Goal: Task Accomplishment & Management: Manage account settings

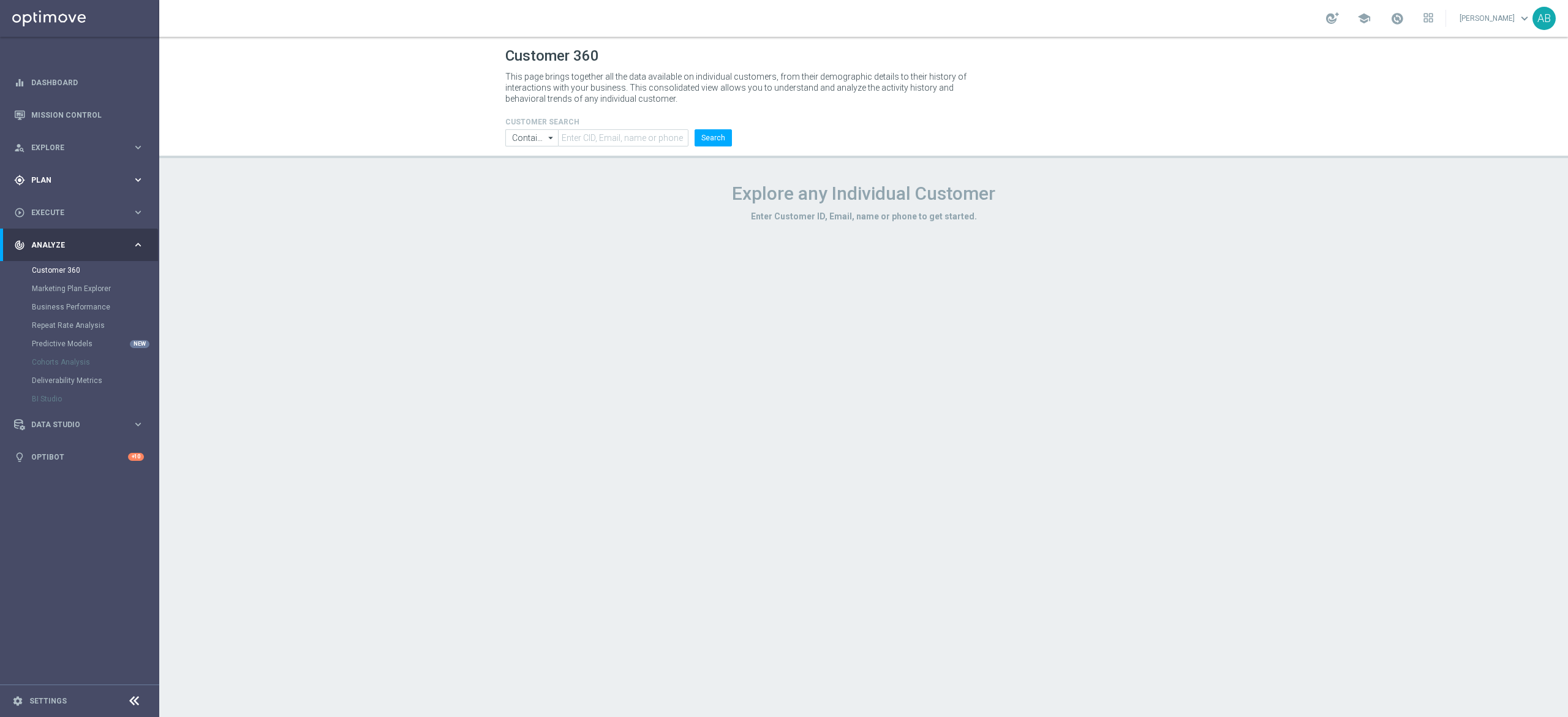
click at [71, 179] on span "Plan" at bounding box center [81, 180] width 101 height 8
click at [98, 198] on div "Target Groups" at bounding box center [95, 205] width 126 height 18
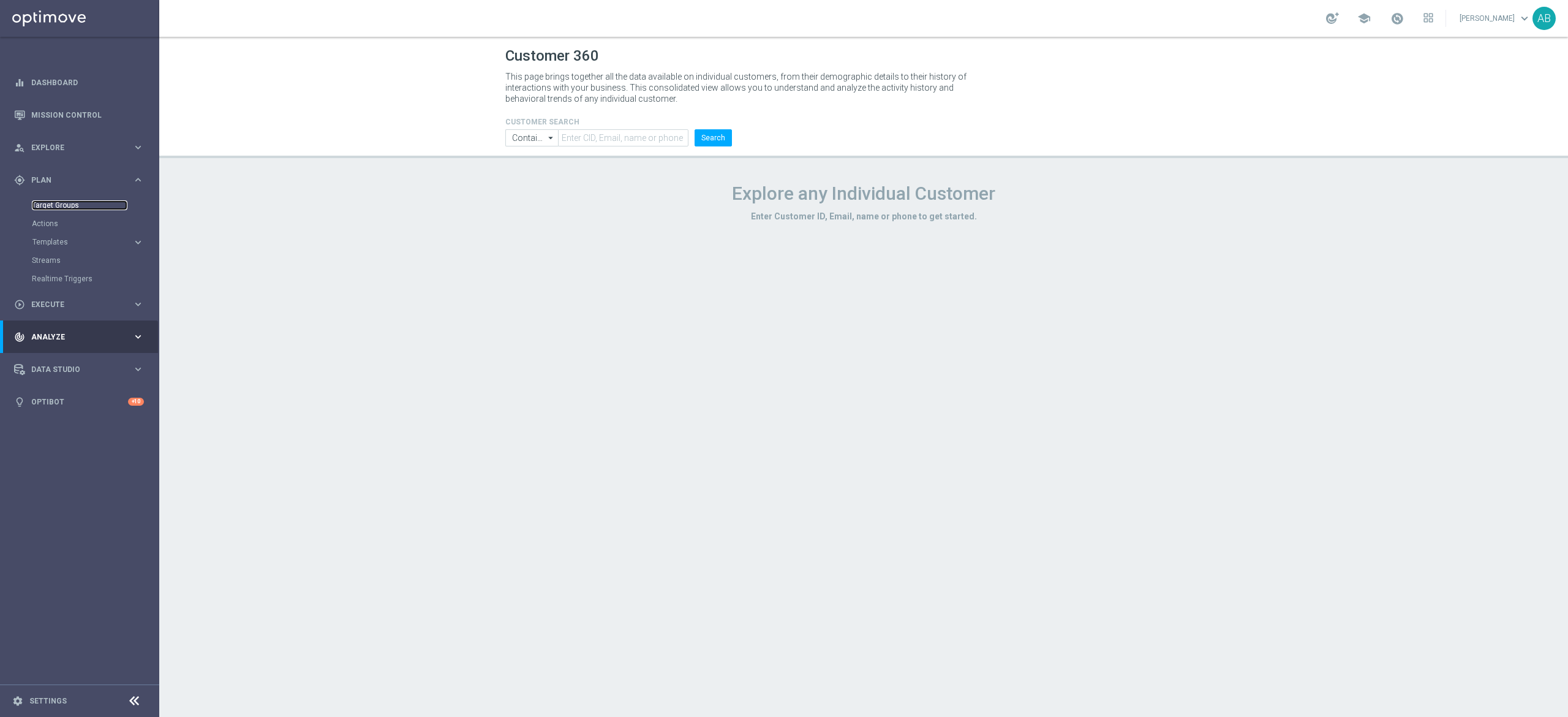
click at [91, 205] on link "Target Groups" at bounding box center [80, 205] width 96 height 10
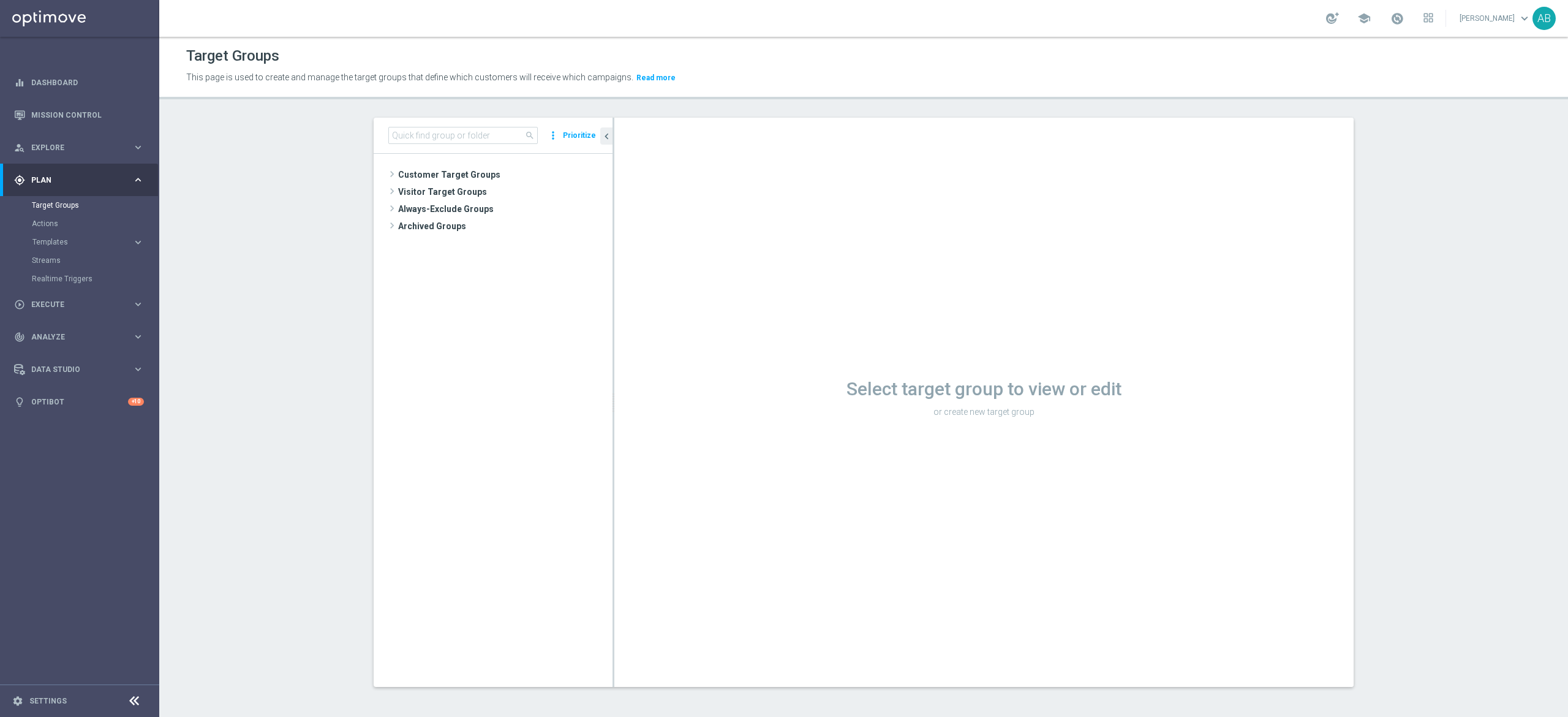
click at [467, 126] on div "search more_vert Prioritize" at bounding box center [493, 136] width 239 height 36
click at [461, 134] on input at bounding box center [462, 135] width 150 height 17
paste input "E_ALL_TARGET_ZBR_1-2DEPO 200 PLN PREV MONTH_180825"
type input "E_ALL_TARGET_ZBR_1-2DEPO 200 PLN PREV MONTH_180825"
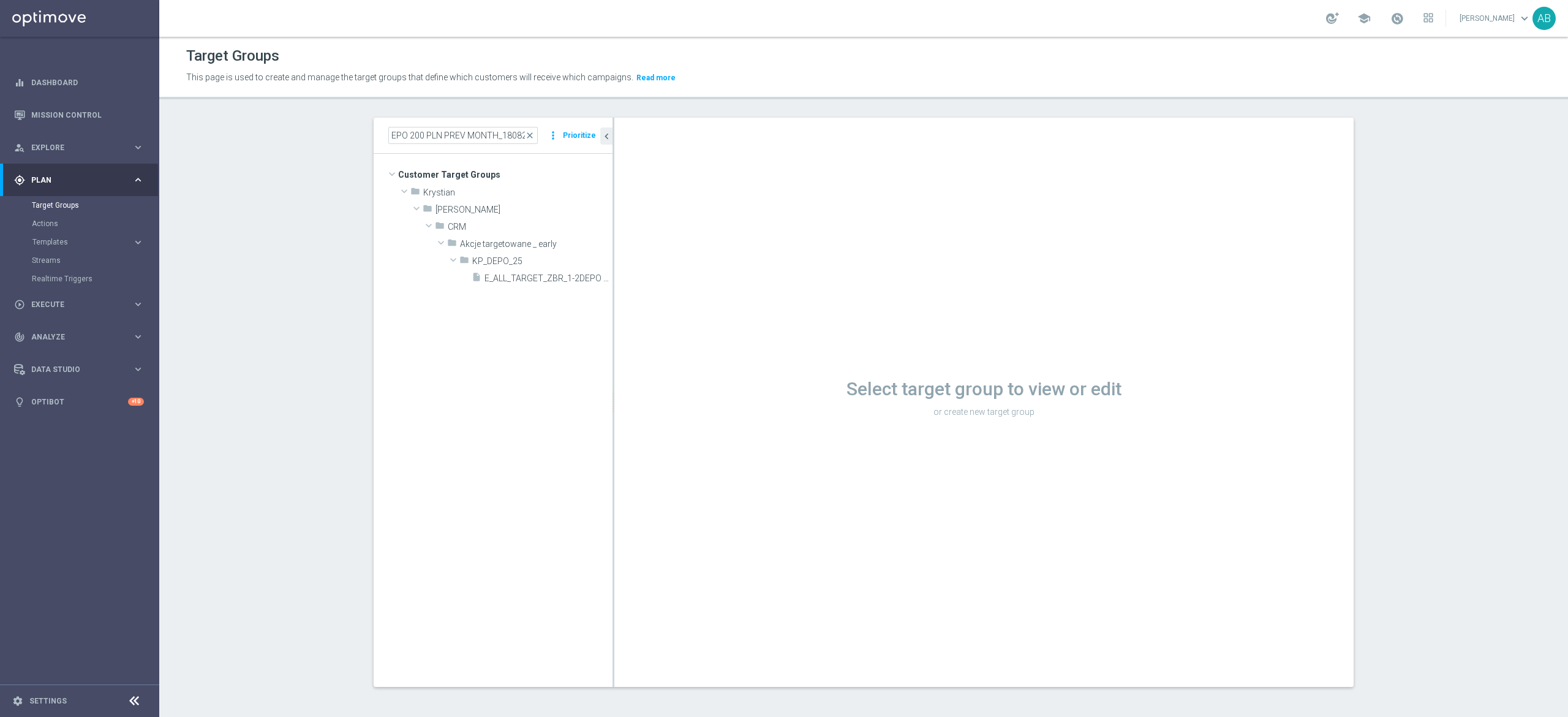
click at [518, 289] on tree-viewport "Customer Target Groups library_add create_new_folder folder" at bounding box center [493, 419] width 239 height 532
click at [520, 283] on span "E_ALL_TARGET_ZBR_1-2DEPO 200 PLN PREV MONTH_180825" at bounding box center [535, 279] width 100 height 11
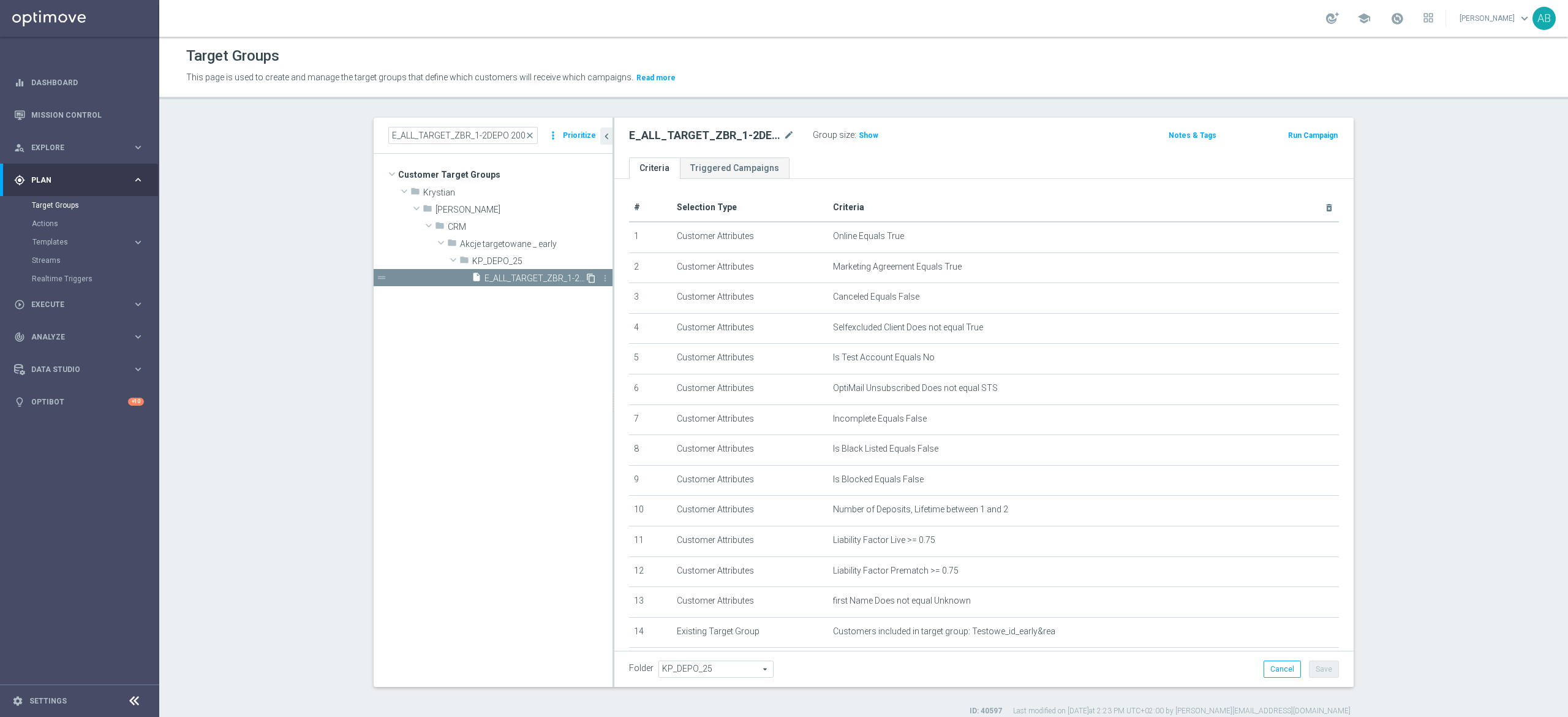
click at [586, 280] on icon "content_copy" at bounding box center [591, 278] width 10 height 10
click at [784, 137] on icon "mode_edit" at bounding box center [789, 135] width 11 height 14
click at [691, 129] on input "Copy of E_ALL_TARGET_ZBR_1-2DEPO 200 PLN PREV MONTH_180825" at bounding box center [711, 137] width 166 height 17
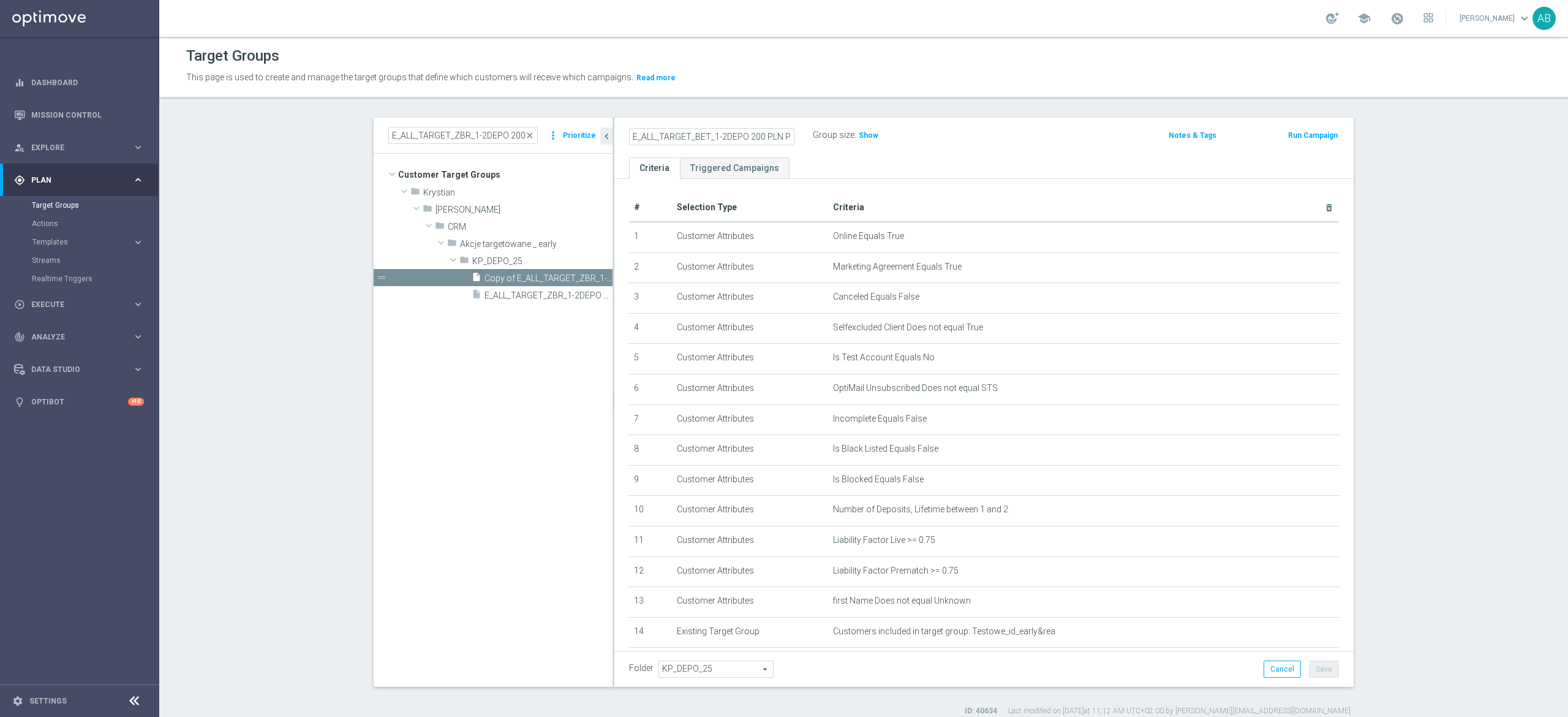
type input "E_ALL_TARGET_BET_1-2DEPO 200 PLN PREV MONTH_180825"
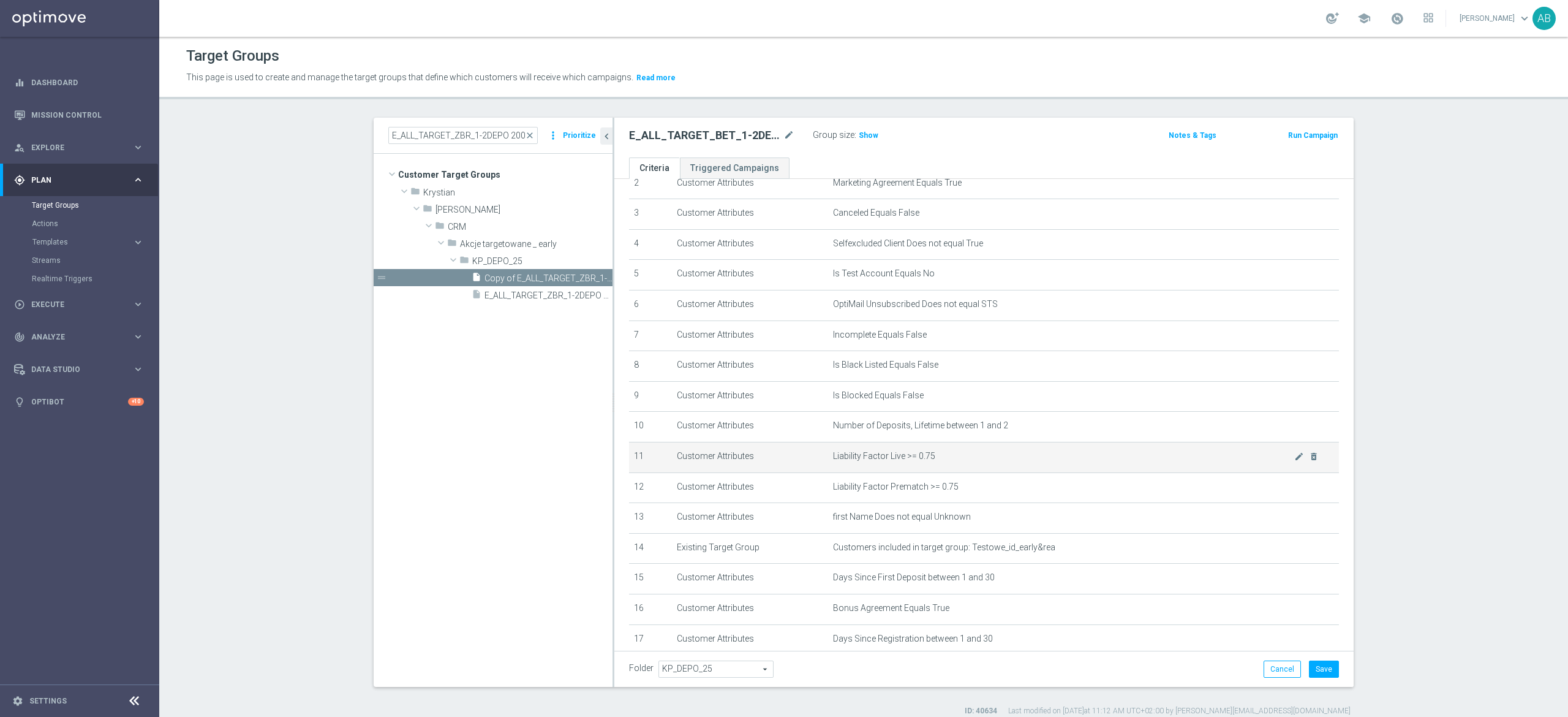
scroll to position [122, 0]
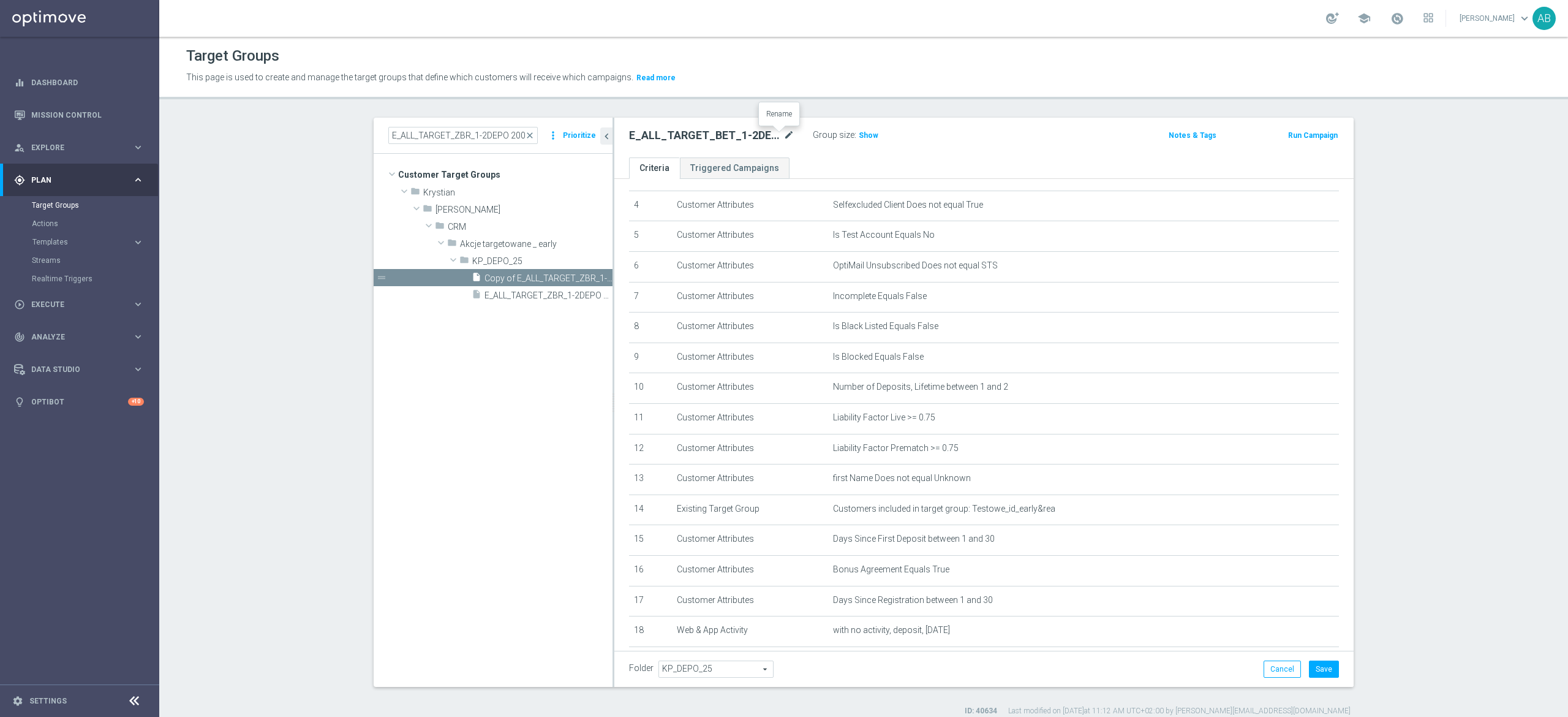
click at [784, 130] on icon "mode_edit" at bounding box center [789, 135] width 11 height 14
click at [733, 137] on input "E_ALL_TARGET_BET_1-2DEPO 200 PLN PREV MONTH_180825" at bounding box center [711, 137] width 166 height 17
click at [691, 128] on input "E_ALL_TARGET_BET_1-2DEPO 200 PLN PREV MONTH_180825" at bounding box center [711, 137] width 166 height 17
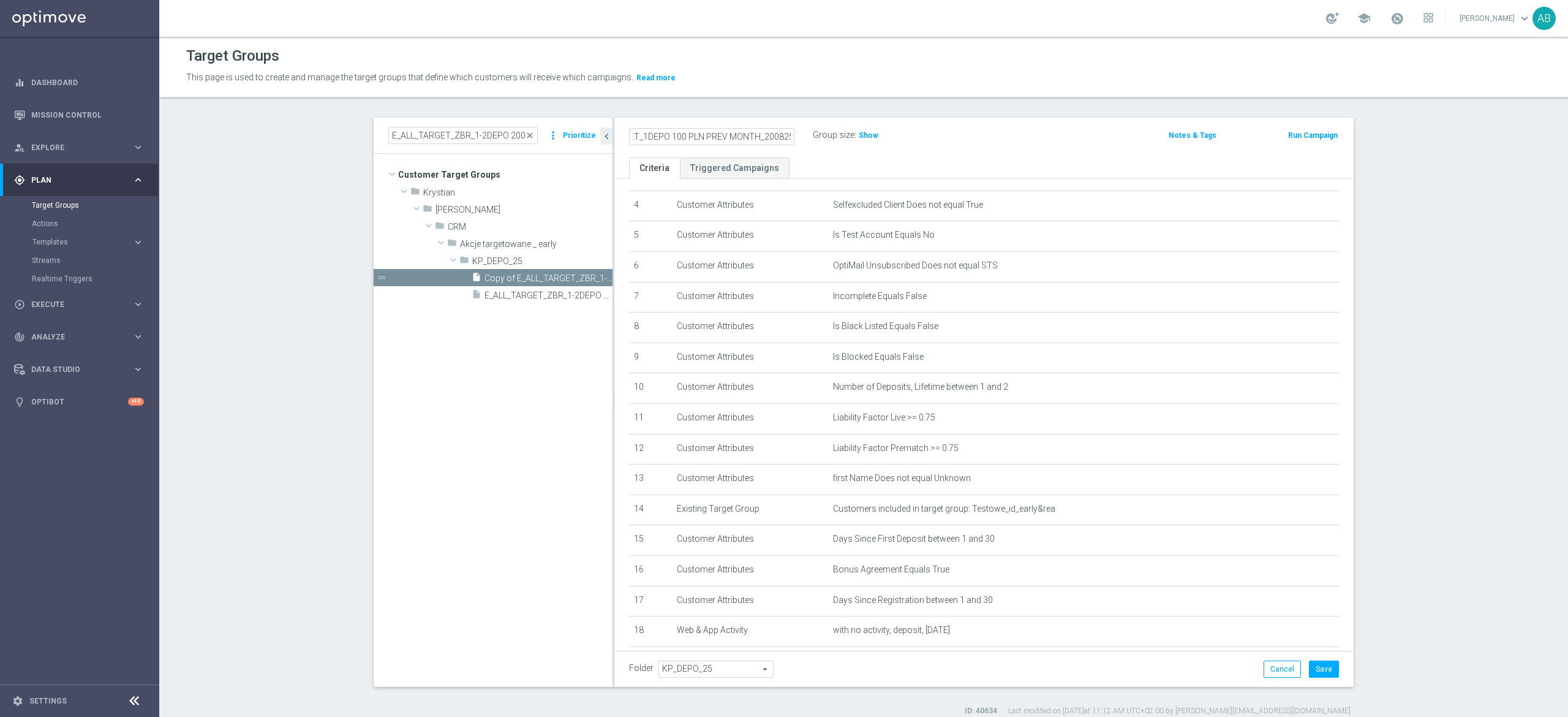
type input "E_ALL_TARGET_BET_1DEPO 100 PLN PREV MONTH_200825"
click at [995, 152] on div "E_ALL_TARGET_BET_1DEPO 100 PLN PREV MONTH_200825 Group size : Show Notes & Tags…" at bounding box center [983, 137] width 739 height 39
click at [1319, 671] on button "Save" at bounding box center [1324, 668] width 30 height 17
click at [743, 139] on h2 "E_ALL_TARGET_BET_1DEPO 100 PLN PREV MONTH_200825" at bounding box center [705, 135] width 152 height 14
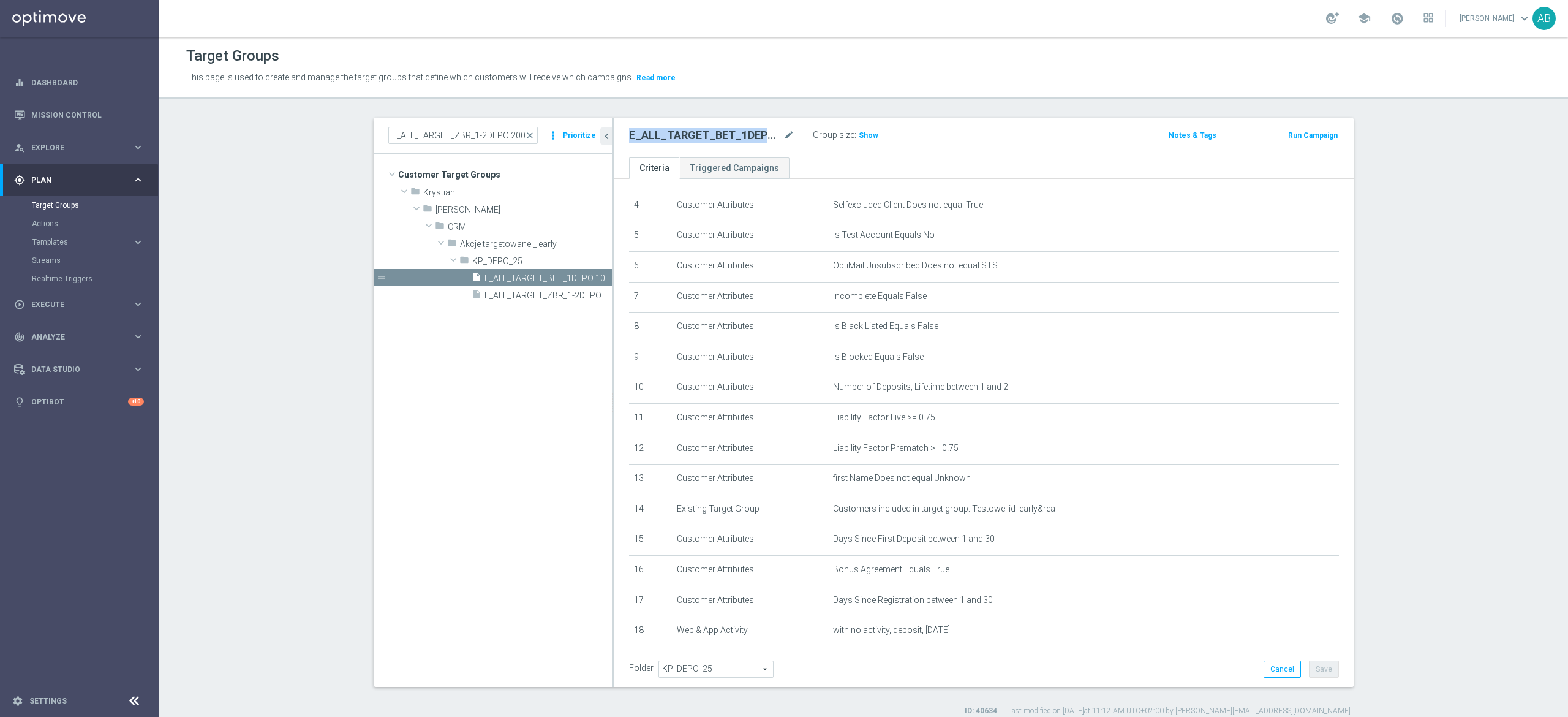
click at [743, 139] on h2 "E_ALL_TARGET_BET_1DEPO 100 PLN PREV MONTH_200825" at bounding box center [705, 135] width 152 height 14
copy div "E_ALL_TARGET_BET_1DEPO 100 PLN PREV MONTH_200825"
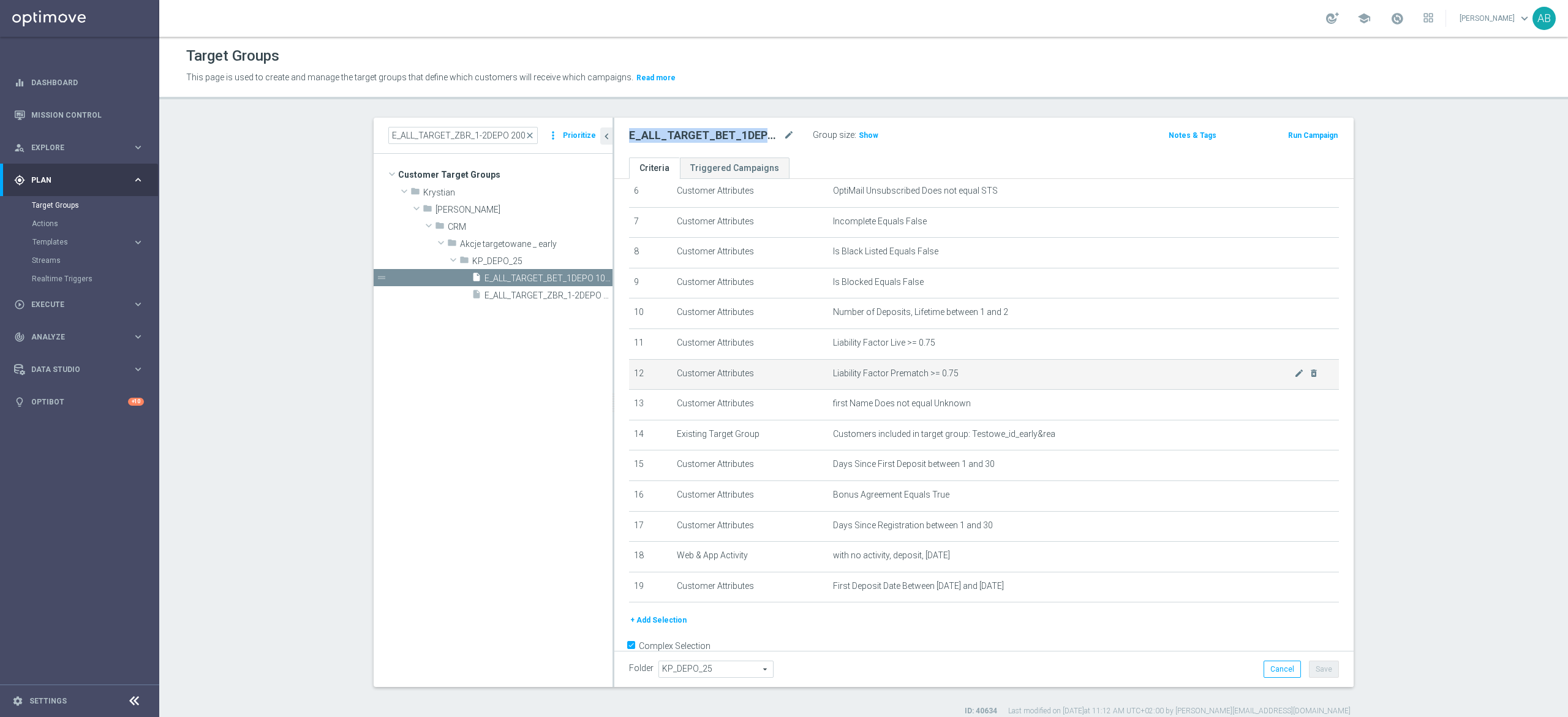
scroll to position [235, 0]
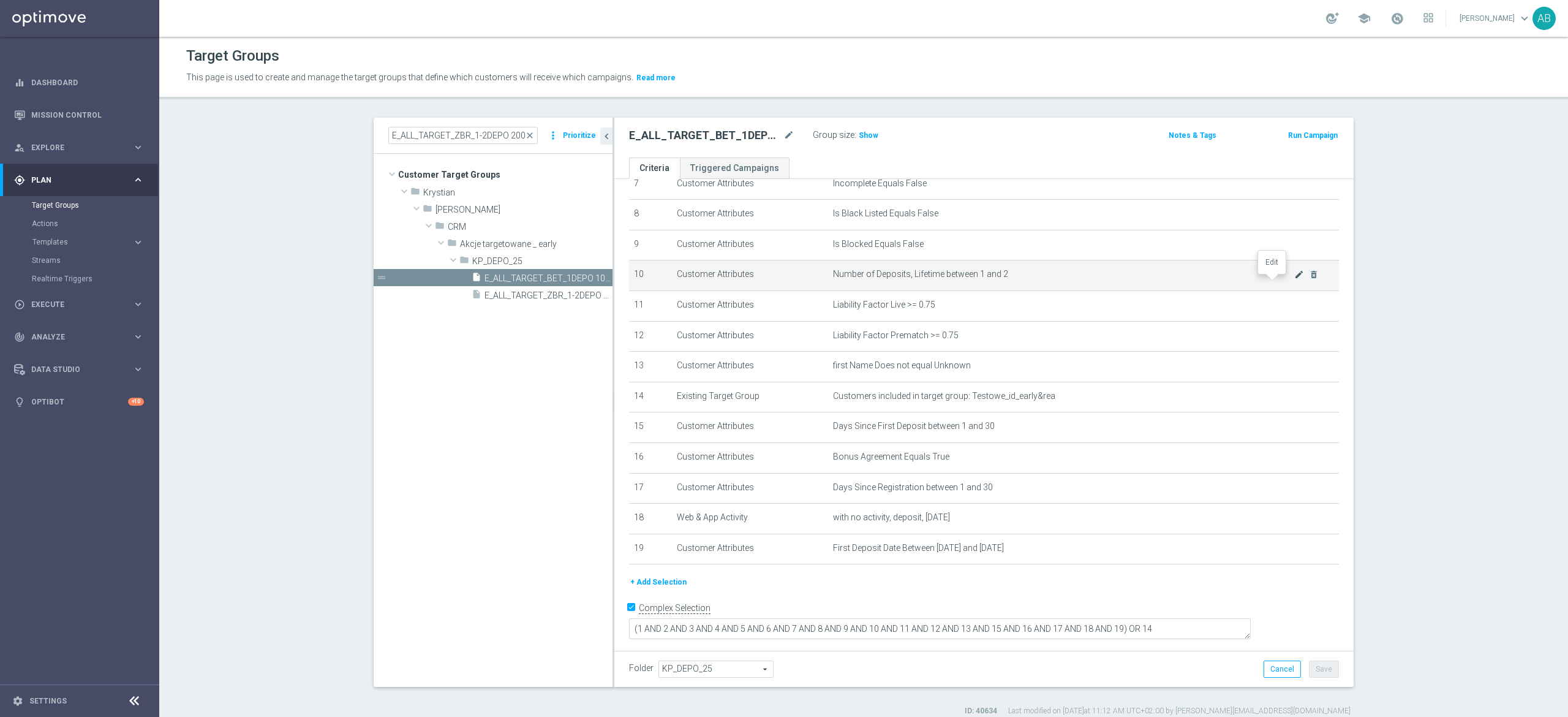
click at [1294, 280] on icon "mode_edit" at bounding box center [1298, 274] width 10 height 10
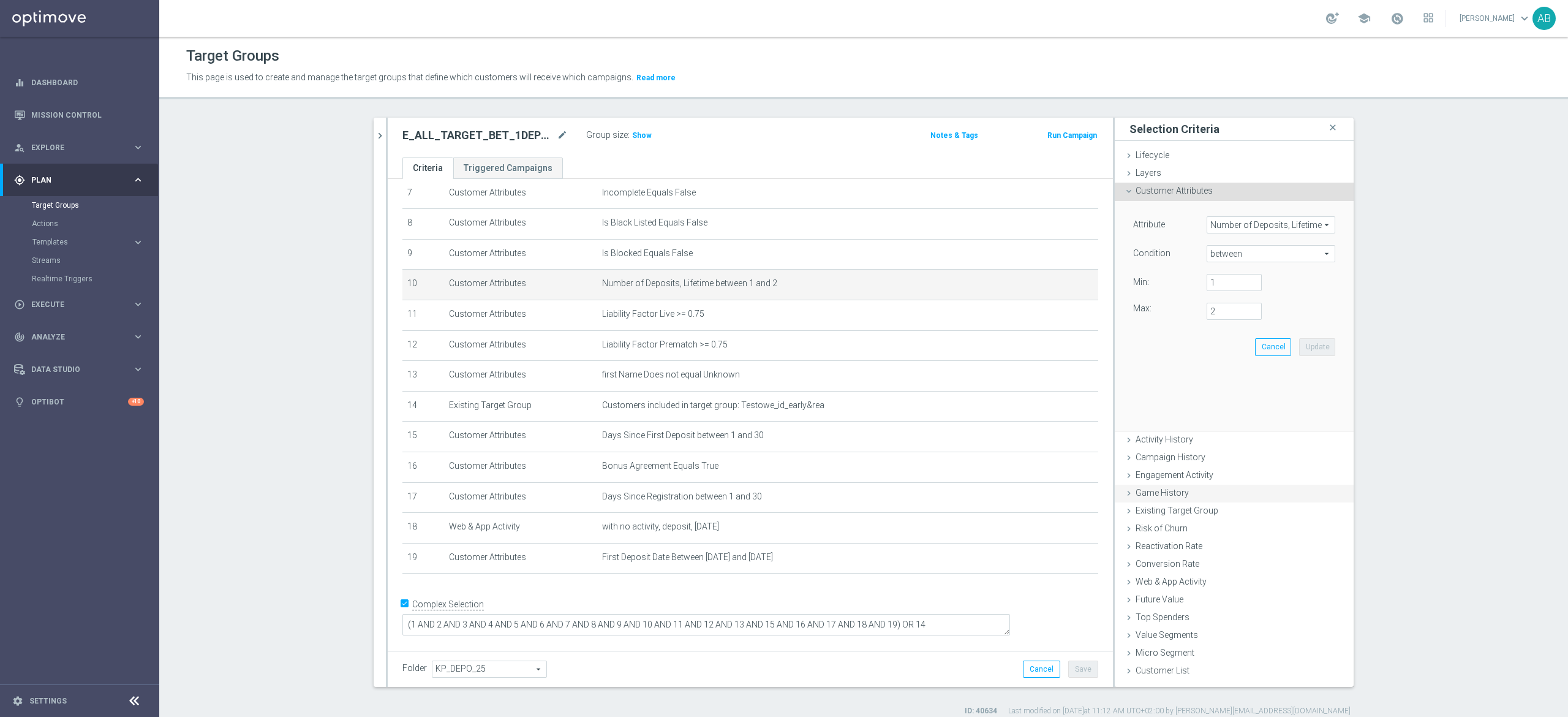
scroll to position [222, 0]
click at [1235, 261] on span "between" at bounding box center [1271, 253] width 128 height 16
click at [1238, 254] on input "search" at bounding box center [1270, 254] width 128 height 17
click at [1232, 322] on span "=" at bounding box center [1270, 320] width 116 height 10
type input "="
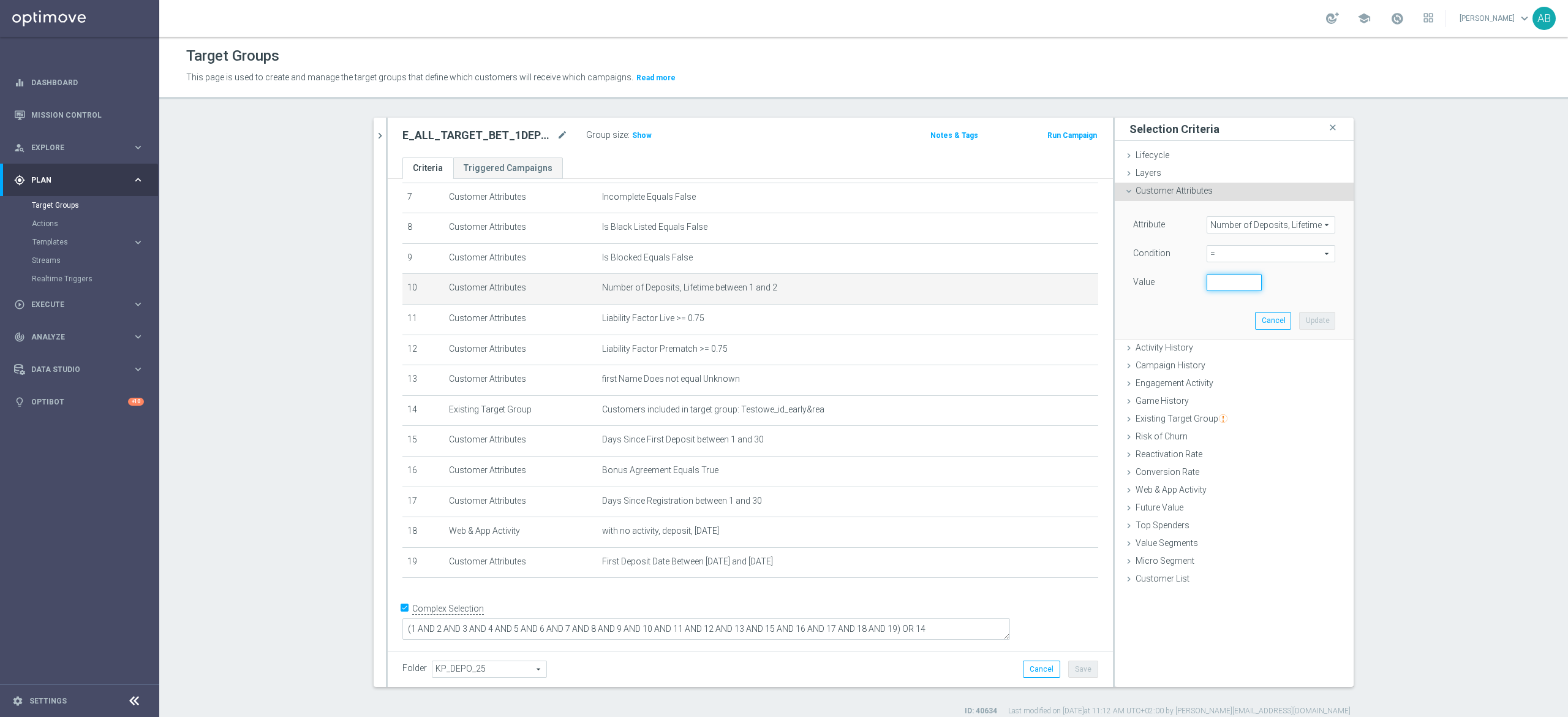
click at [1220, 282] on input "number" at bounding box center [1234, 283] width 55 height 17
type input "2"
type input "1"
click at [1316, 322] on button "Update" at bounding box center [1317, 321] width 36 height 17
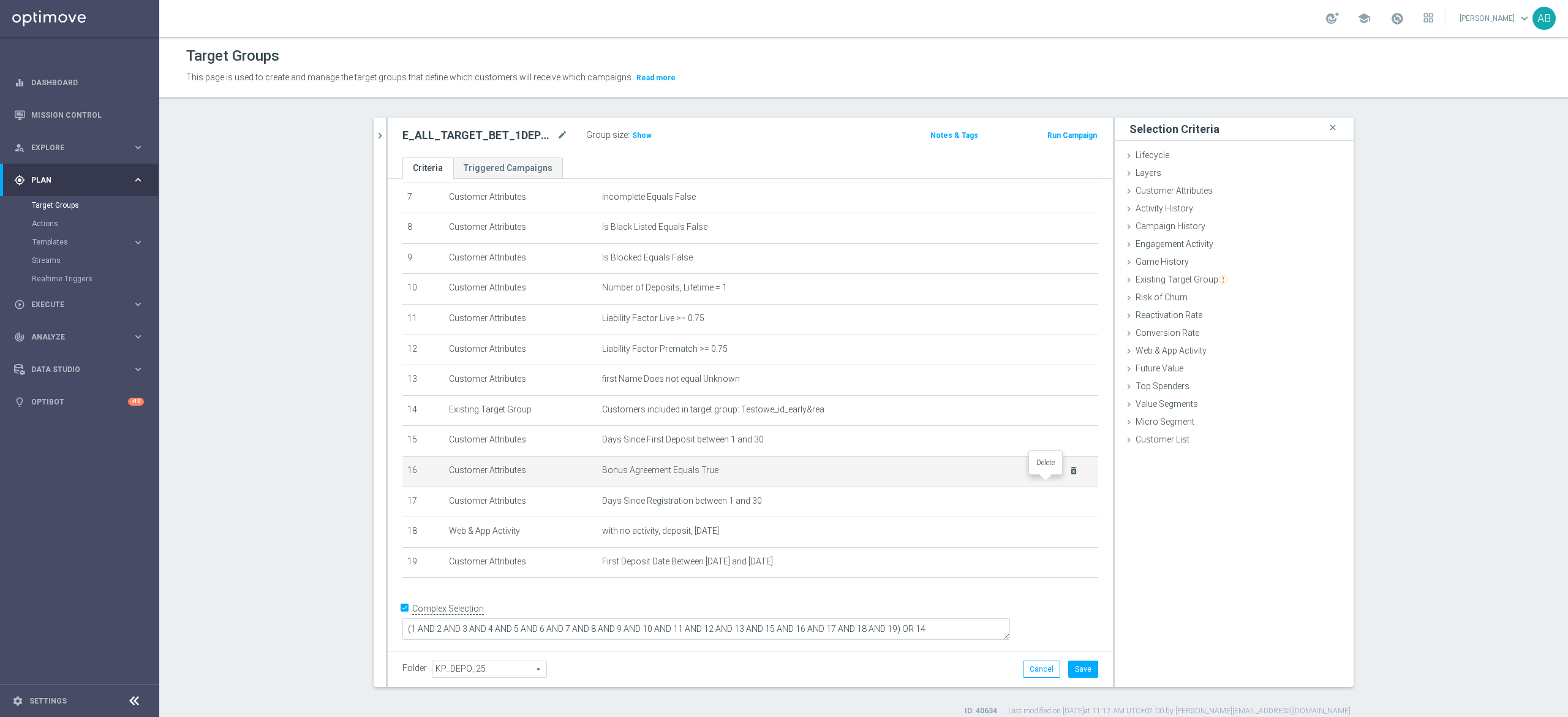
click at [1068, 475] on icon "delete_forever" at bounding box center [1073, 470] width 10 height 10
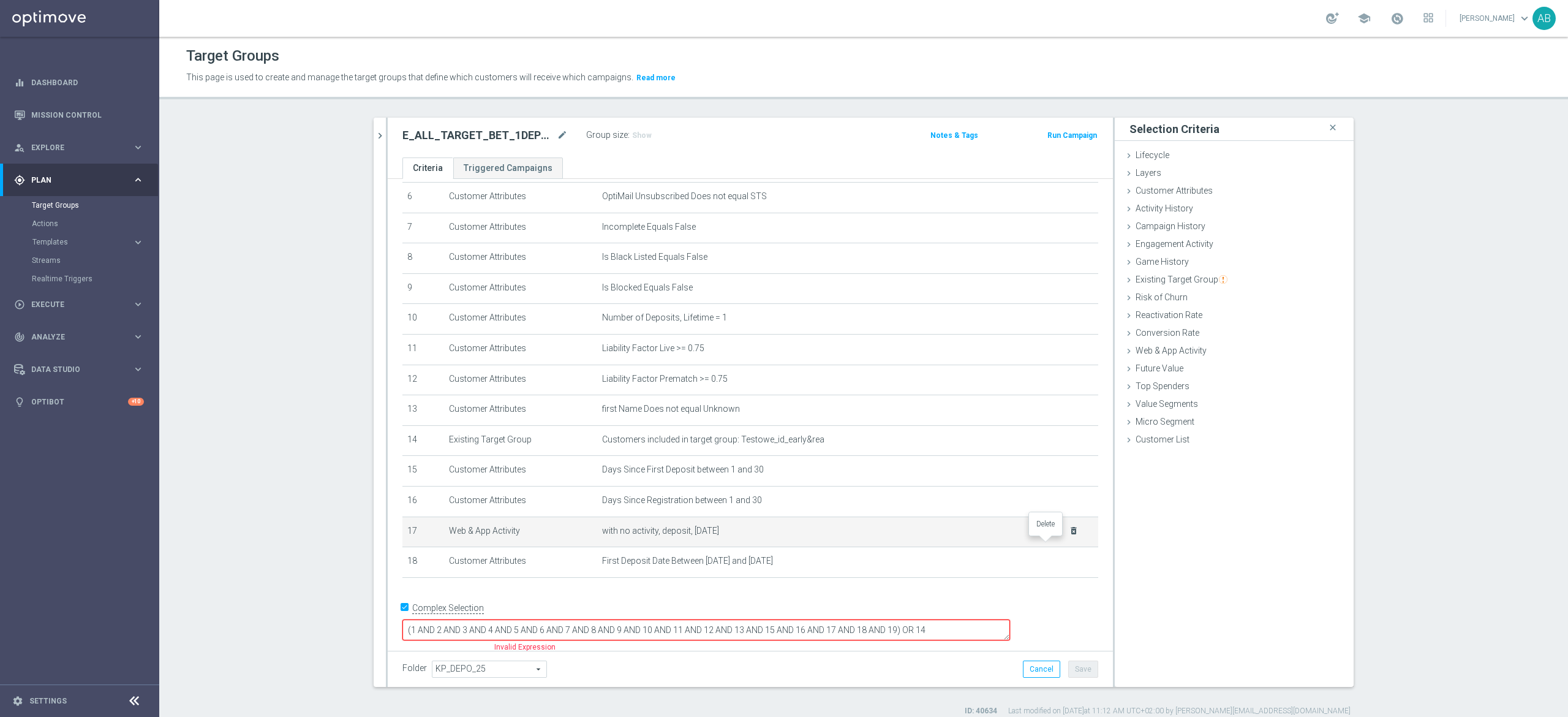
click at [1068, 535] on icon "delete_forever" at bounding box center [1073, 530] width 10 height 10
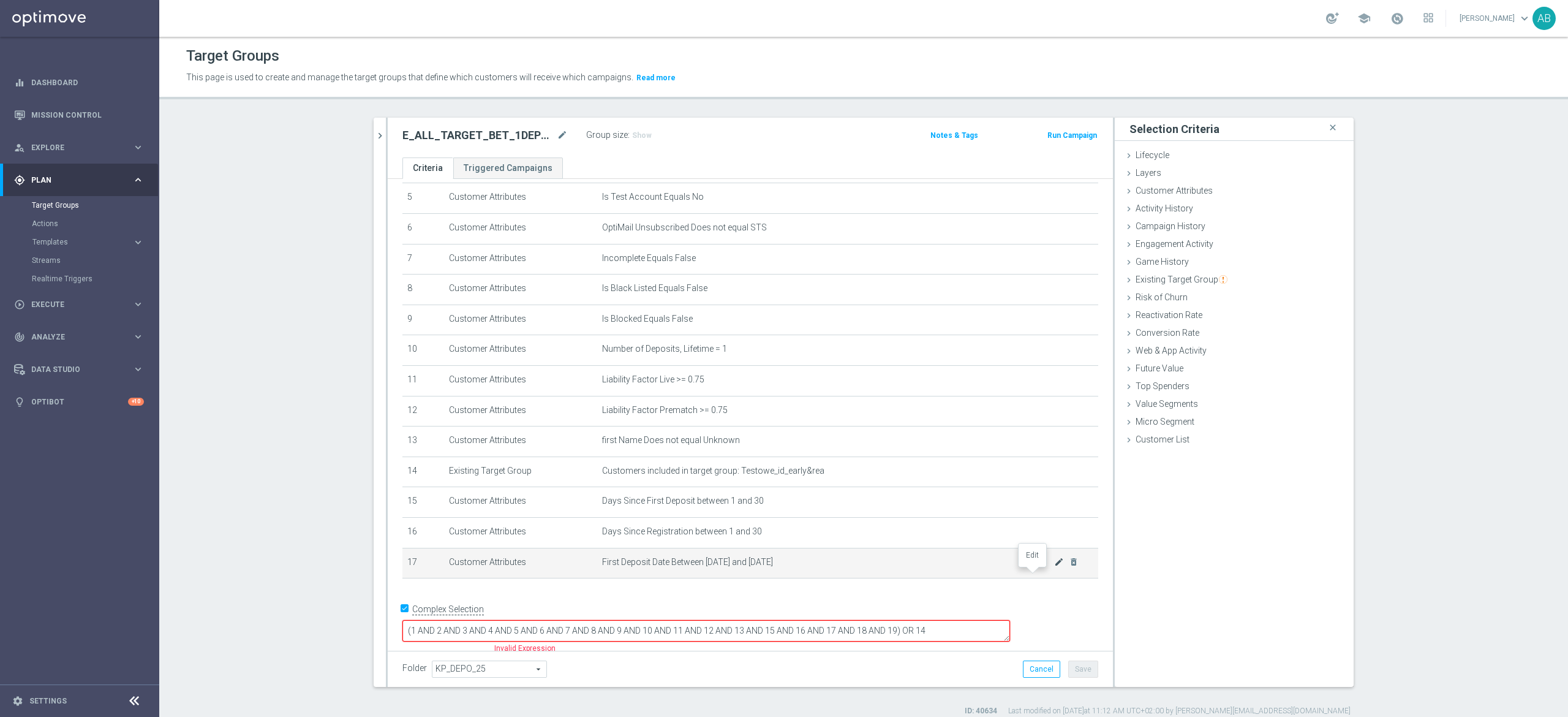
click at [1054, 567] on icon "mode_edit" at bounding box center [1058, 561] width 10 height 10
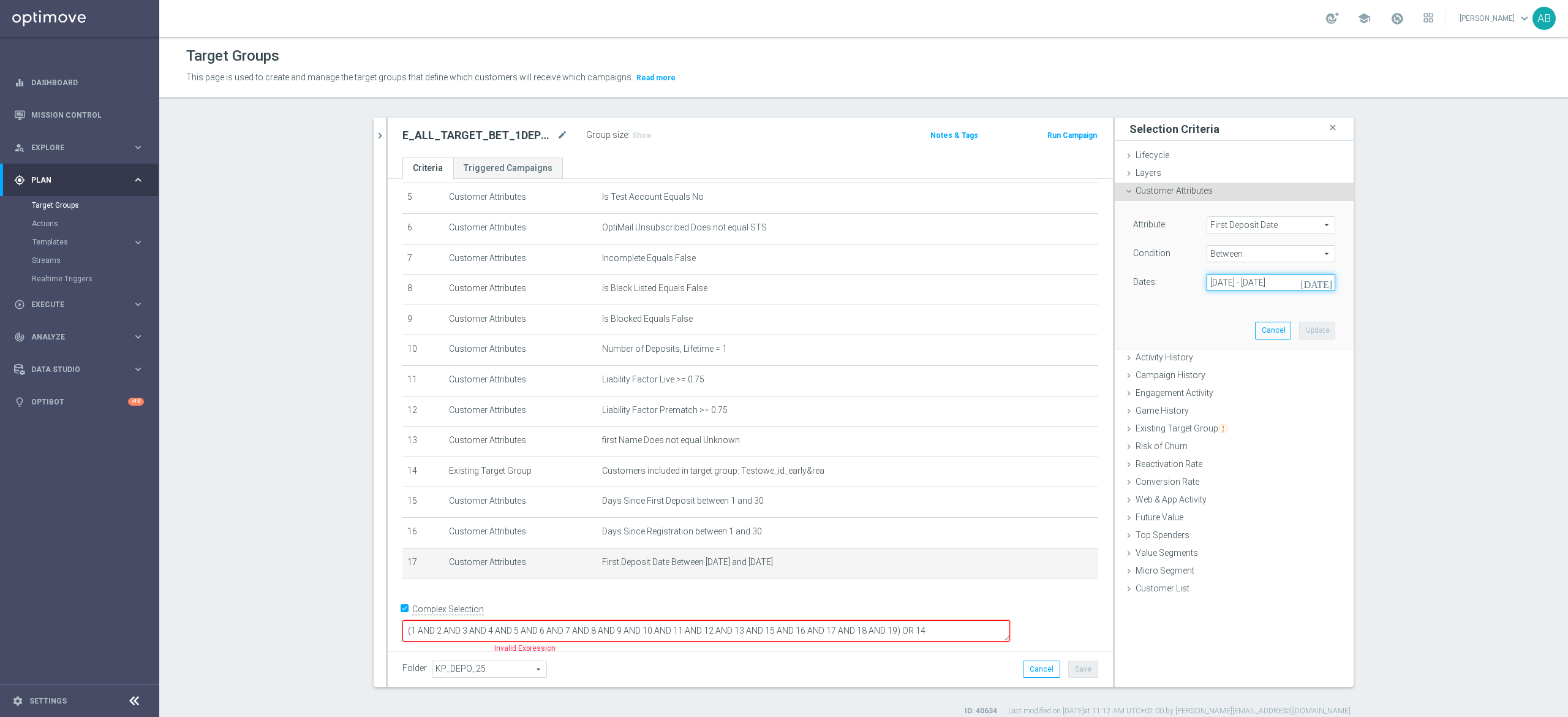
click at [1235, 286] on input "[DATE] - [DATE]" at bounding box center [1270, 283] width 128 height 17
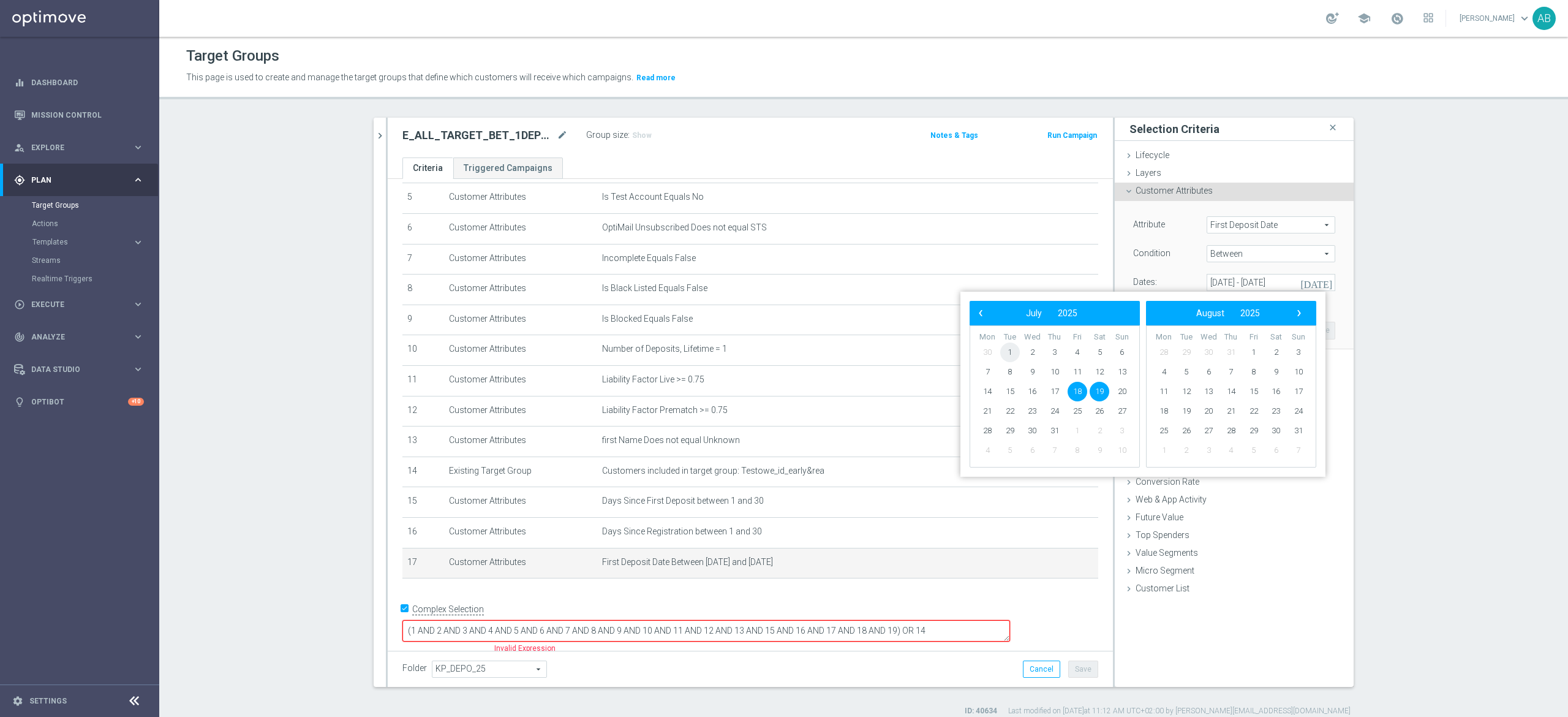
click at [1009, 355] on span "1" at bounding box center [1010, 352] width 20 height 20
click at [1055, 431] on span "31" at bounding box center [1055, 431] width 20 height 20
type input "[DATE] - [DATE]"
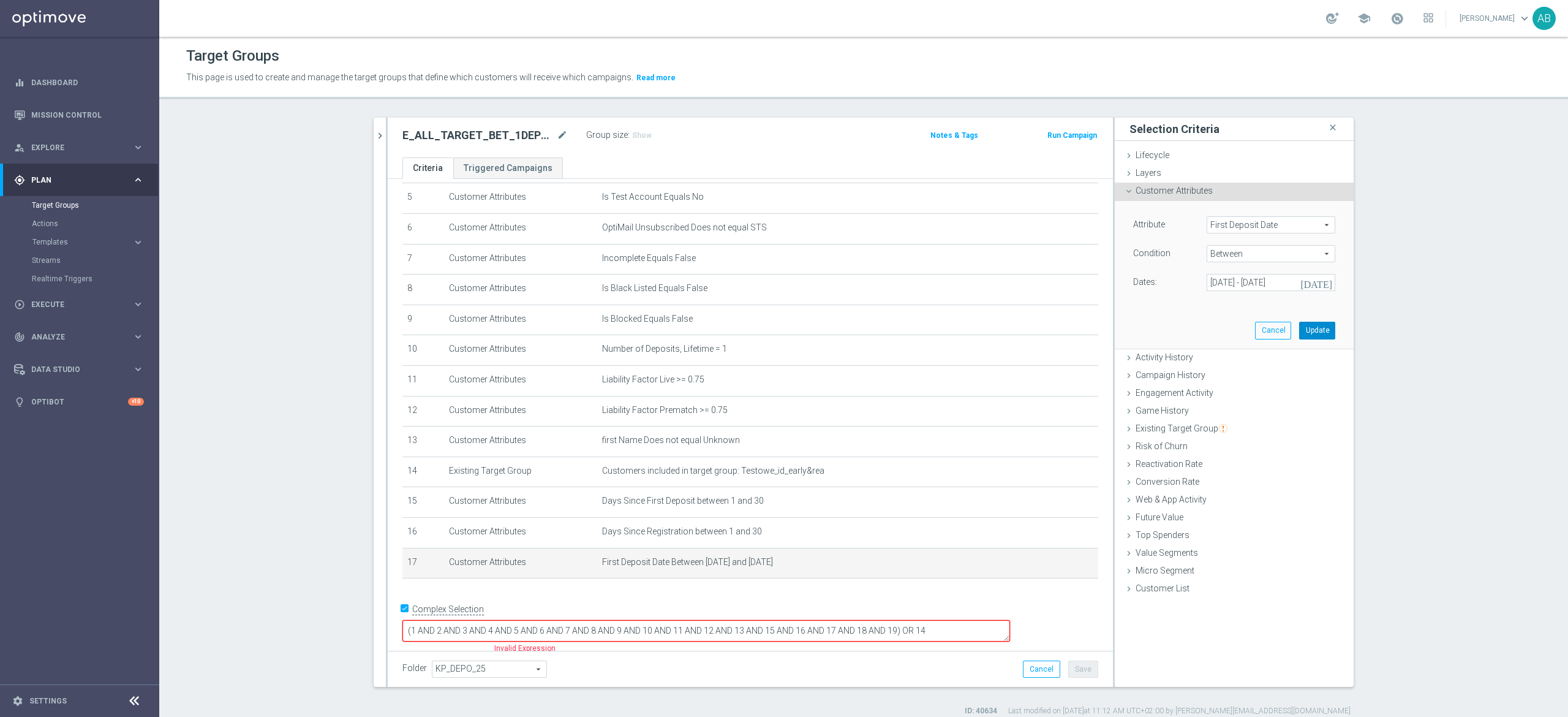
click at [1313, 327] on button "Update" at bounding box center [1317, 330] width 36 height 17
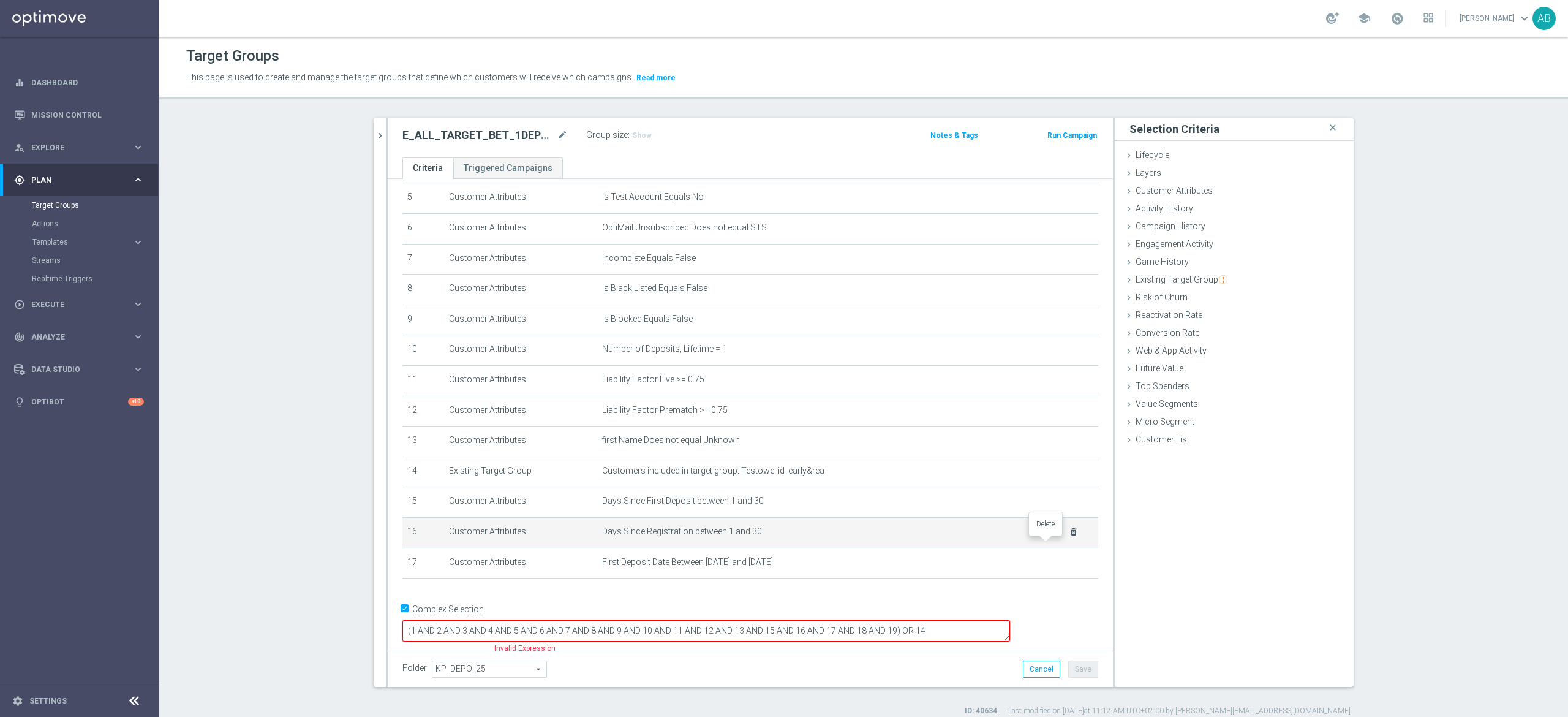
click at [1068, 537] on icon "delete_forever" at bounding box center [1073, 532] width 10 height 10
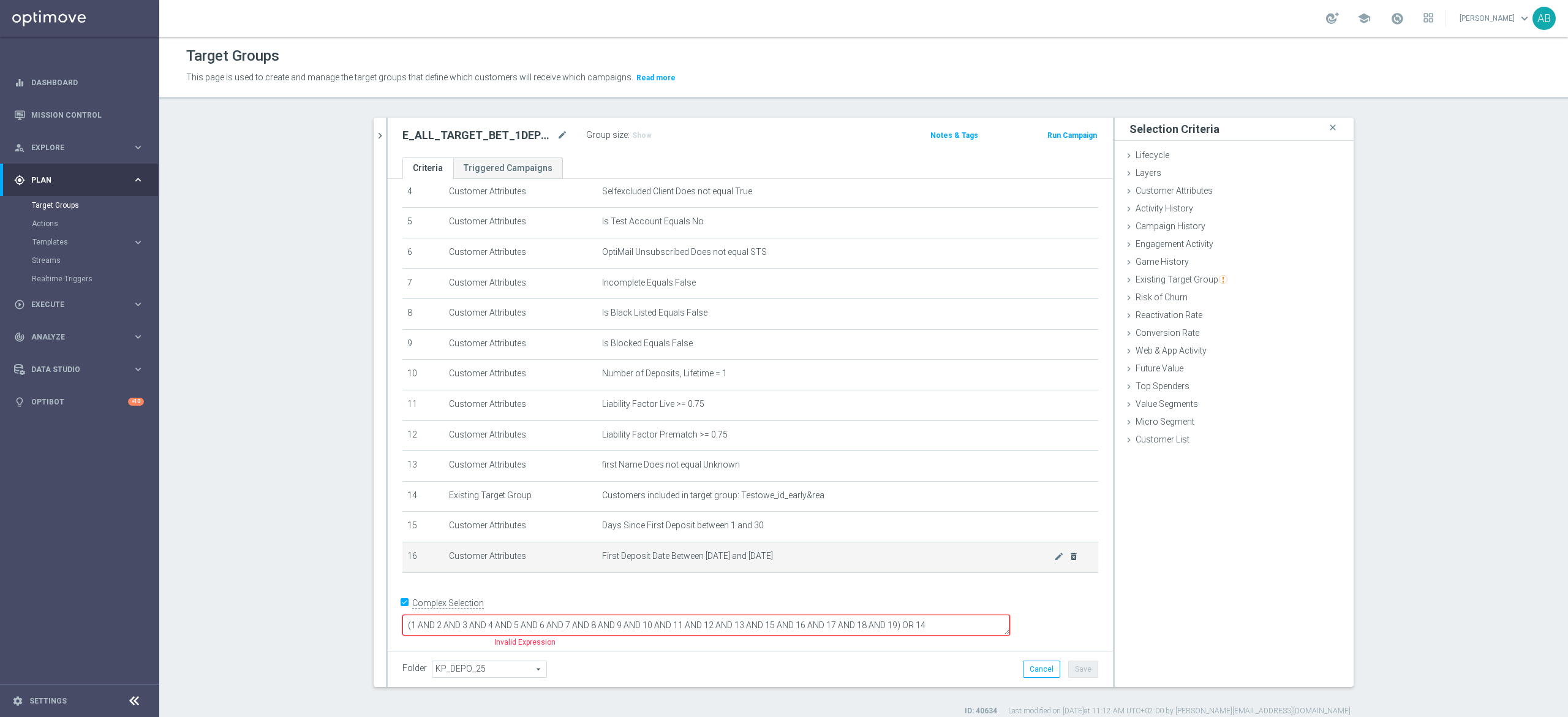
scroll to position [130, 0]
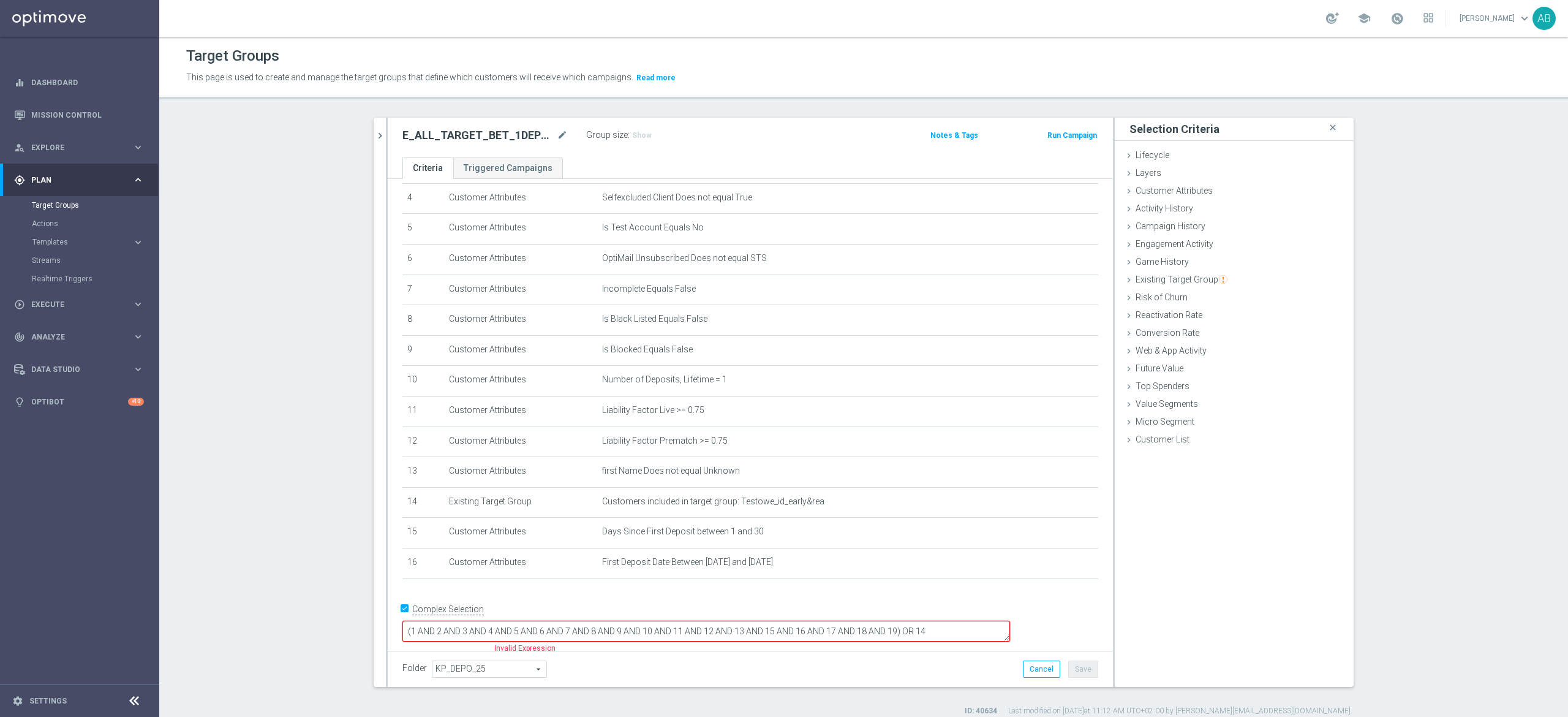
click at [979, 621] on textarea "(1 AND 2 AND 3 AND 4 AND 5 AND 6 AND 7 AND 8 AND 9 AND 10 AND 11 AND 12 AND 13 …" at bounding box center [706, 631] width 607 height 21
type textarea "(1 AND 2 AND 3 AND 4 AND 5 AND 6 AND 7 AND 8 AND 9 AND 10 AND 11 AND 12 AND 13 …"
click at [1077, 669] on button "Save" at bounding box center [1084, 668] width 30 height 17
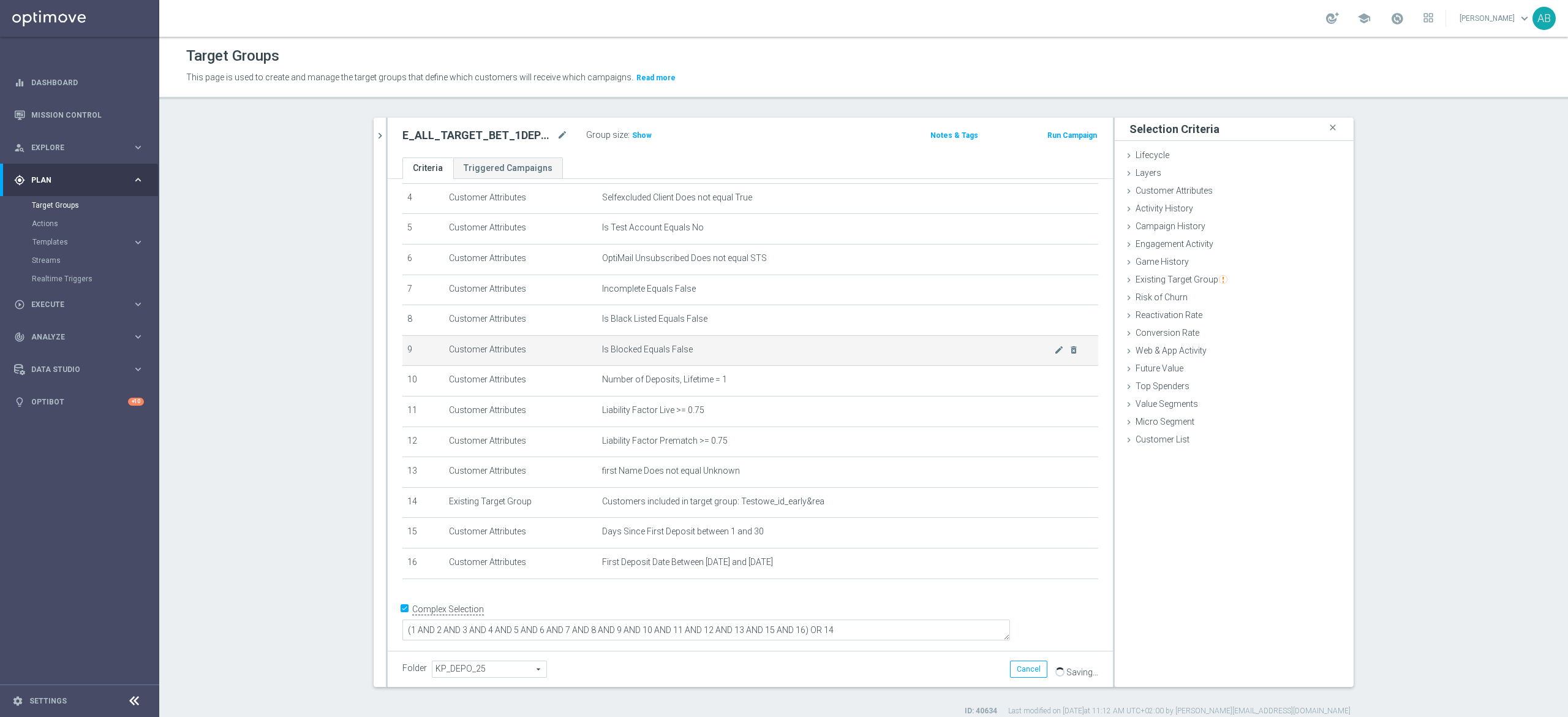
scroll to position [128, 0]
click at [632, 134] on span "Show" at bounding box center [642, 135] width 20 height 8
click at [511, 134] on h2 "E_ALL_TARGET_BET_1DEPO 100 PLN PREV MONTH_200825" at bounding box center [478, 135] width 152 height 14
click at [511, 136] on h2 "E_ALL_TARGET_BET_1DEPO 100 PLN PREV MONTH_200825" at bounding box center [478, 135] width 152 height 14
click at [511, 137] on h2 "E_ALL_TARGET_BET_1DEPO 100 PLN PREV MONTH_200825" at bounding box center [478, 135] width 152 height 14
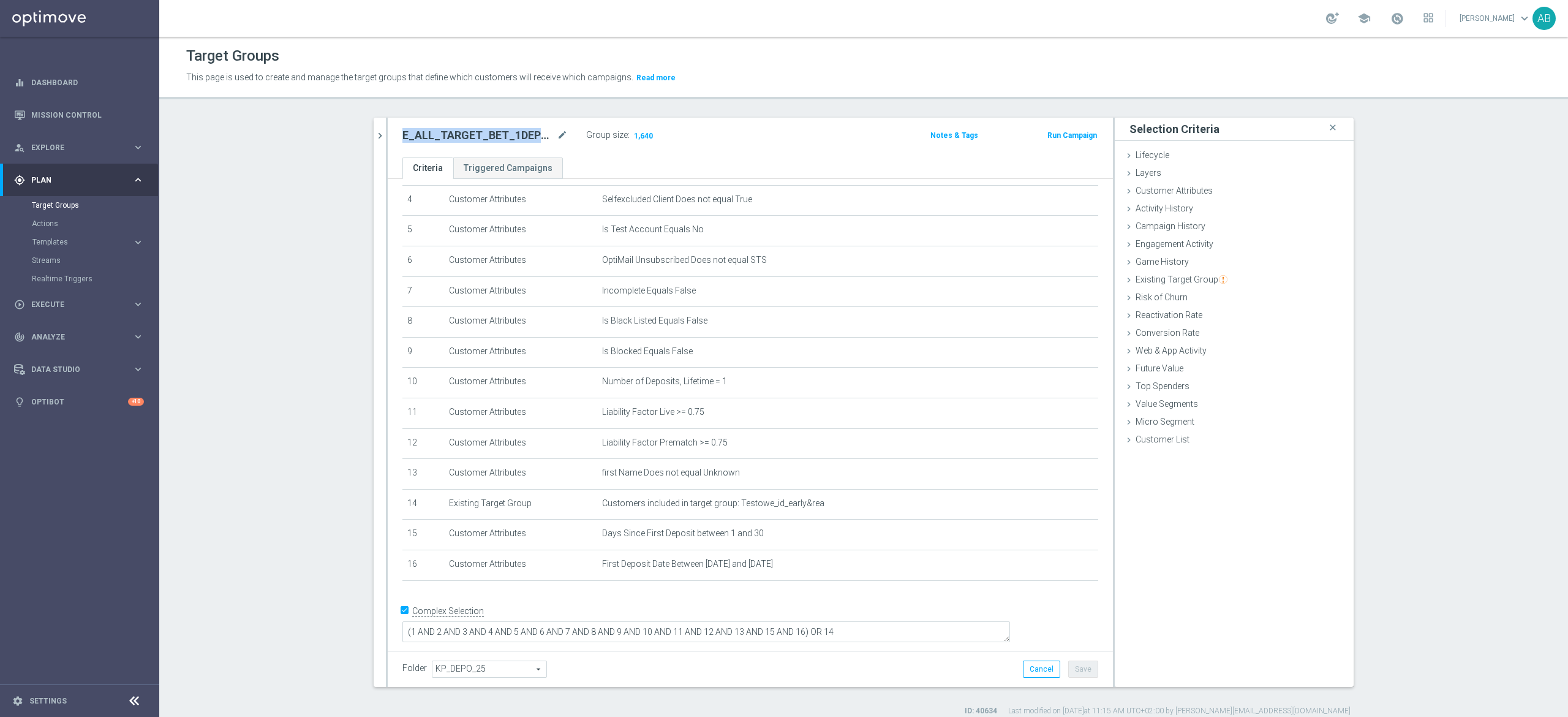
copy div "E_ALL_TARGET_BET_1DEPO 100 PLN PREV MONTH_200825"
